Goal: Task Accomplishment & Management: Use online tool/utility

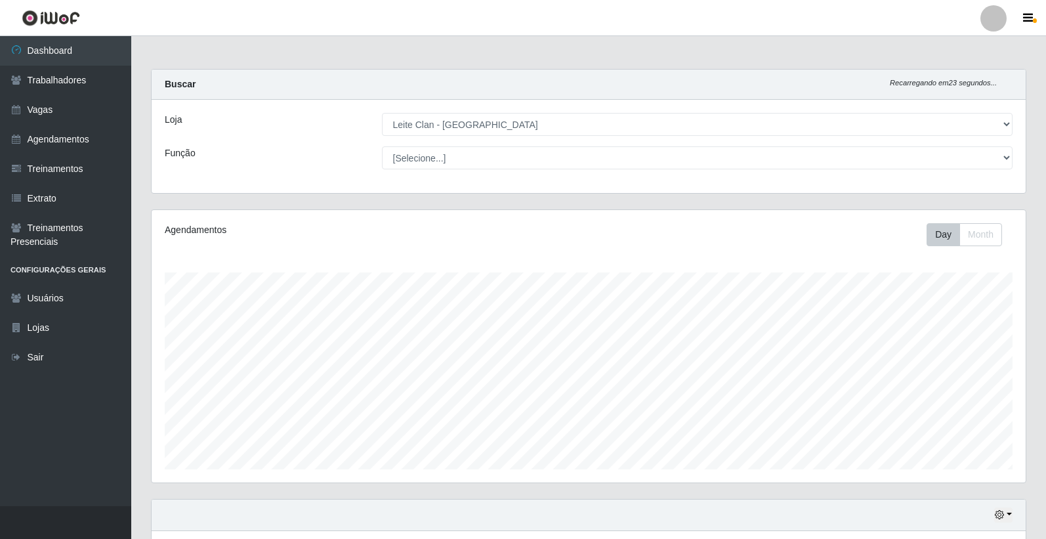
select select "452"
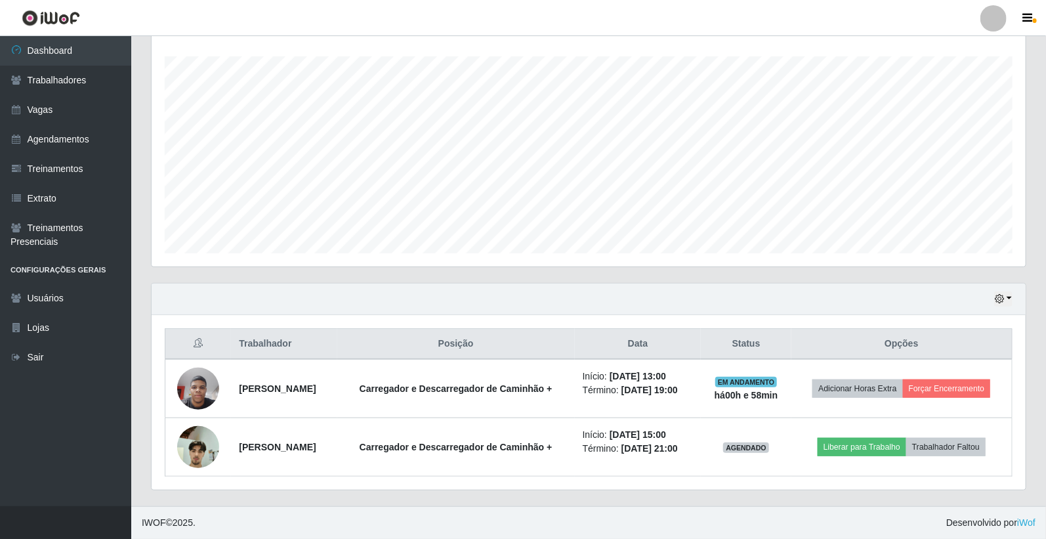
scroll to position [272, 874]
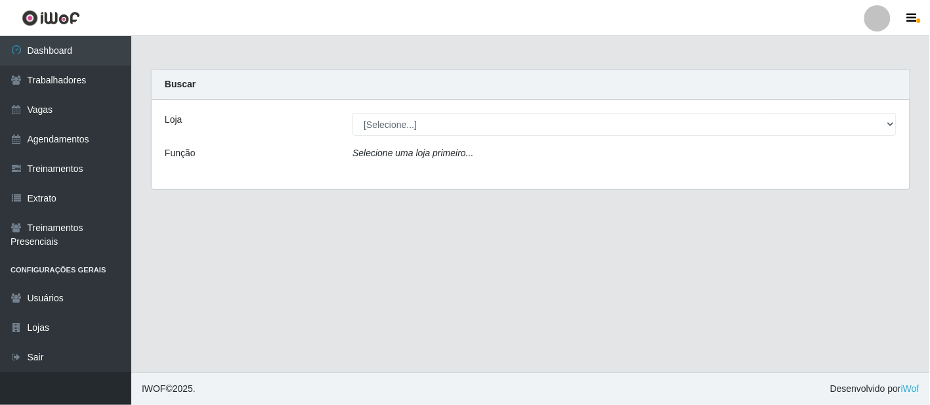
drag, startPoint x: 510, startPoint y: 138, endPoint x: 514, endPoint y: 127, distance: 11.5
click at [511, 138] on div "Loja [Selecione...] Leite Clan - Bayeux Função Selecione uma loja primeiro..." at bounding box center [531, 144] width 758 height 89
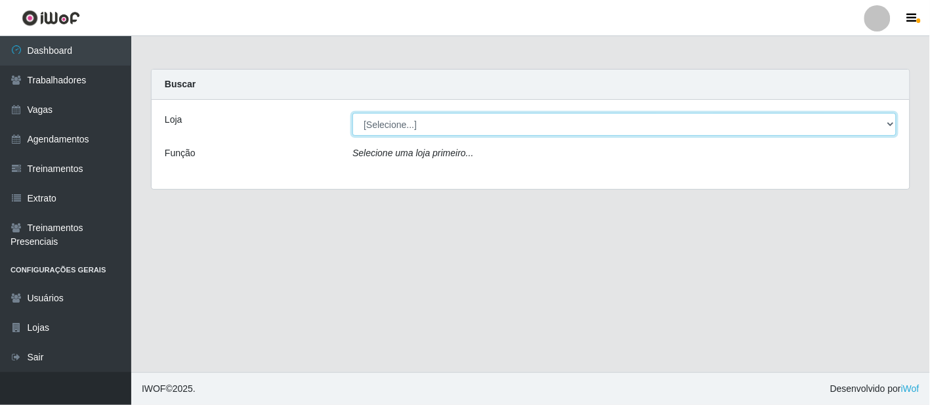
click at [514, 127] on select "[Selecione...] Leite Clan - [GEOGRAPHIC_DATA]" at bounding box center [624, 124] width 544 height 23
select select "452"
click at [352, 113] on select "[Selecione...] Leite Clan - [GEOGRAPHIC_DATA]" at bounding box center [624, 124] width 544 height 23
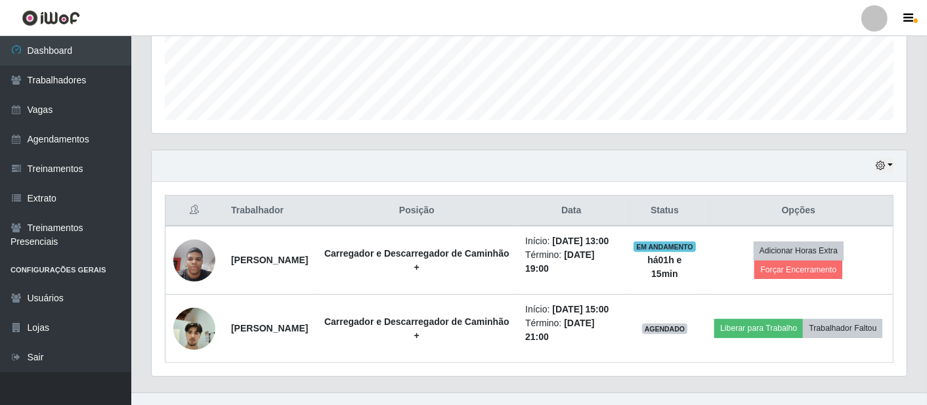
scroll to position [323, 0]
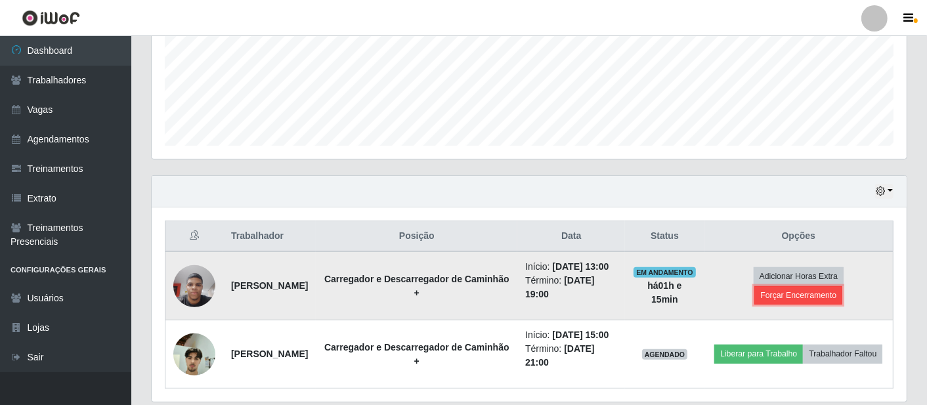
click at [784, 301] on button "Forçar Encerramento" at bounding box center [798, 295] width 88 height 18
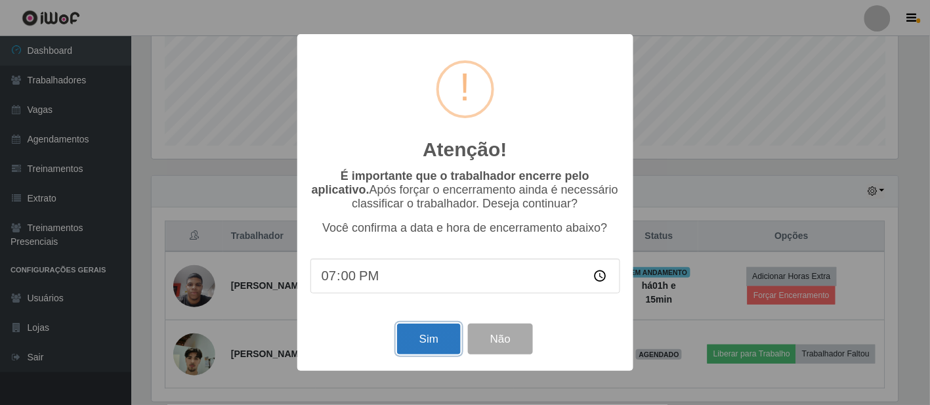
click at [416, 336] on button "Sim" at bounding box center [429, 338] width 64 height 31
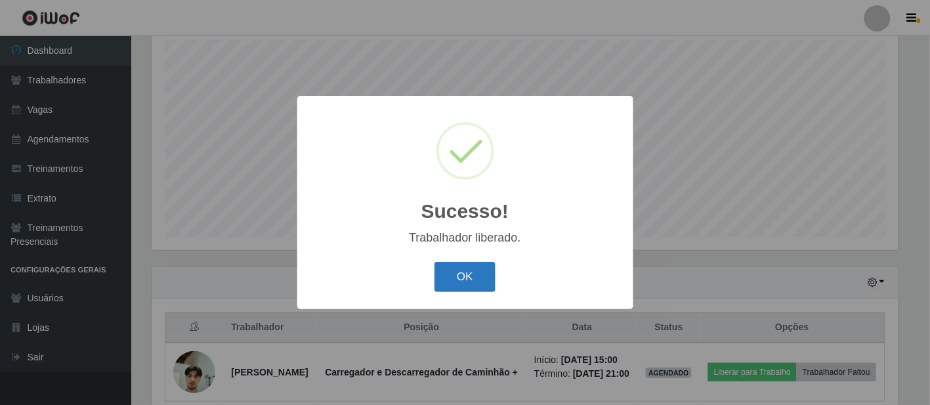
click at [466, 272] on button "OK" at bounding box center [464, 277] width 61 height 31
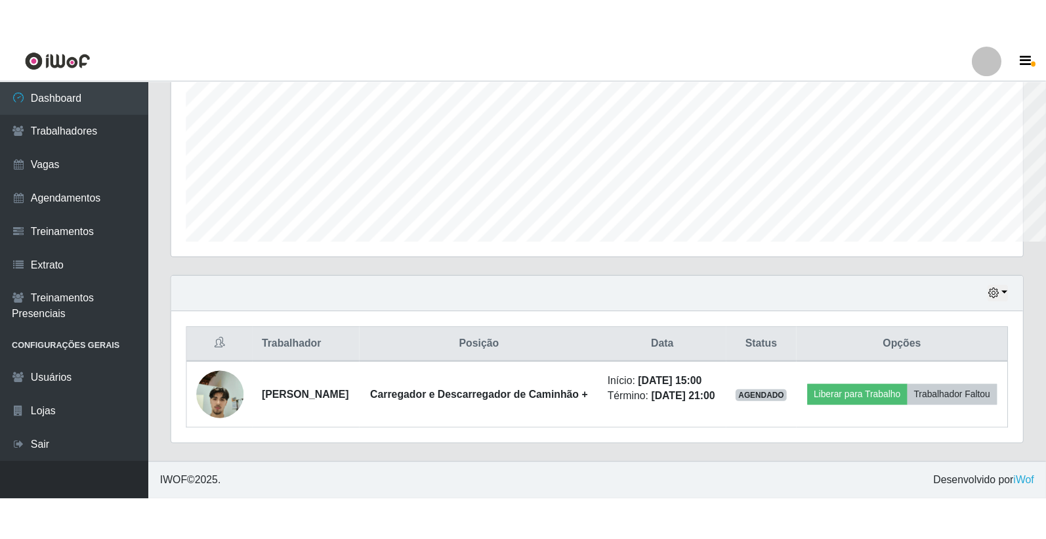
scroll to position [272, 874]
